Goal: Task Accomplishment & Management: Use online tool/utility

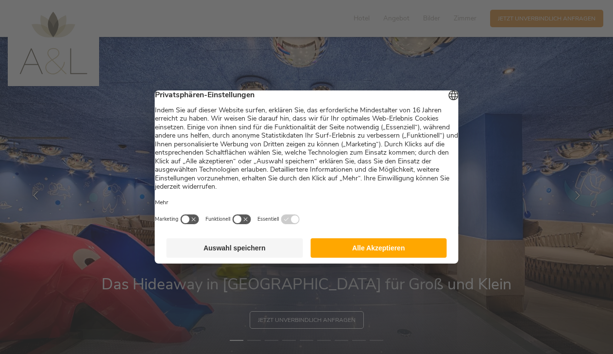
click at [222, 253] on button "Auswahl speichern" at bounding box center [235, 247] width 136 height 19
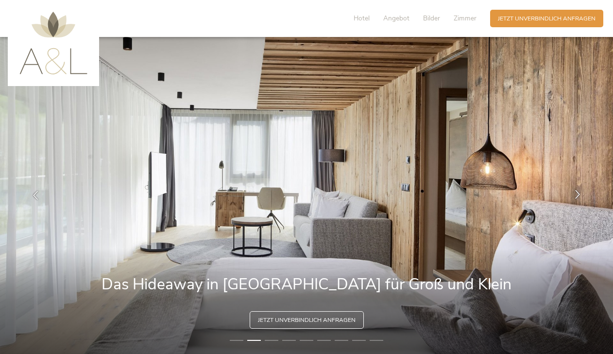
click at [575, 191] on icon at bounding box center [577, 194] width 9 height 9
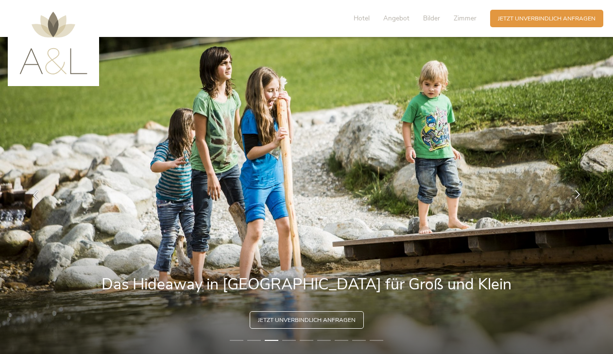
click at [575, 191] on icon at bounding box center [577, 194] width 9 height 9
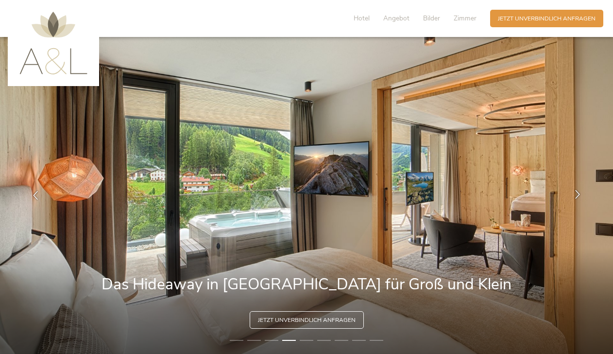
click at [575, 191] on icon at bounding box center [577, 194] width 9 height 9
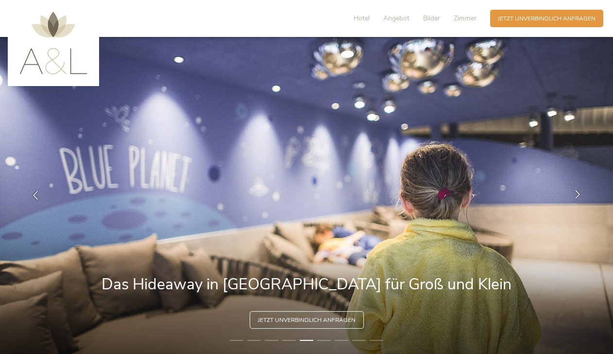
click at [575, 191] on icon at bounding box center [577, 194] width 9 height 9
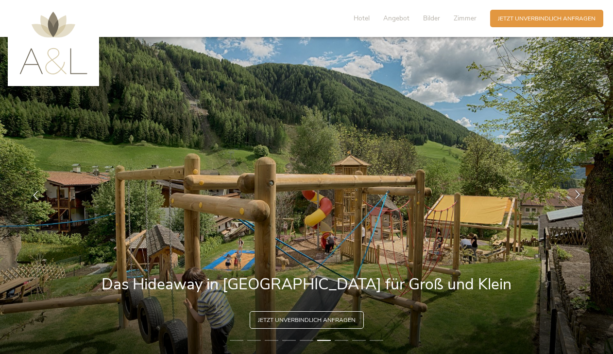
click at [575, 191] on icon at bounding box center [577, 194] width 9 height 9
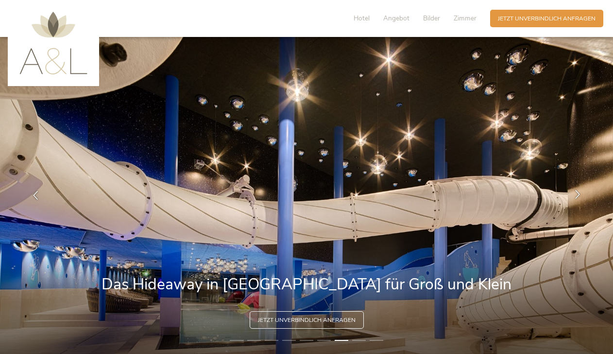
click at [575, 191] on icon at bounding box center [577, 194] width 9 height 9
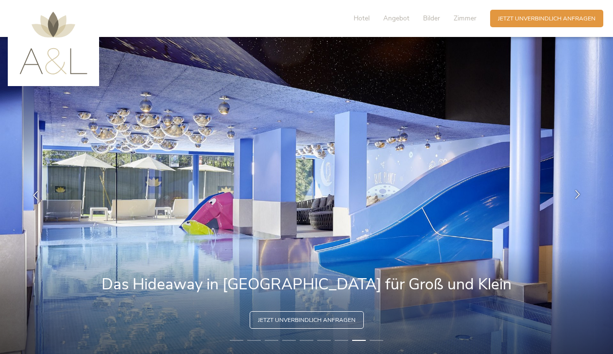
click at [575, 191] on icon at bounding box center [577, 194] width 9 height 9
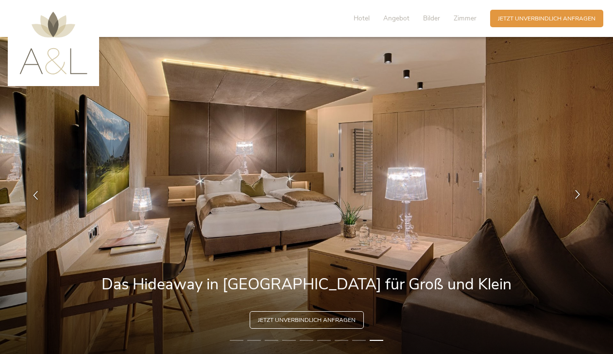
click at [575, 191] on icon at bounding box center [577, 194] width 9 height 9
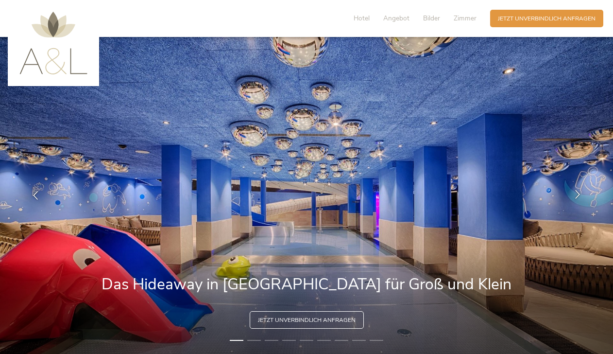
click at [575, 191] on icon at bounding box center [577, 194] width 9 height 9
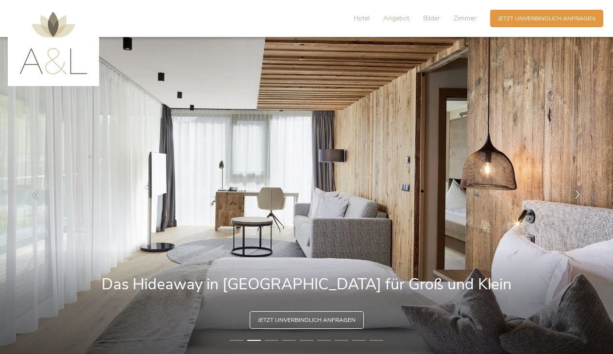
click at [575, 191] on icon at bounding box center [577, 194] width 9 height 9
